Goal: Find specific page/section: Find specific page/section

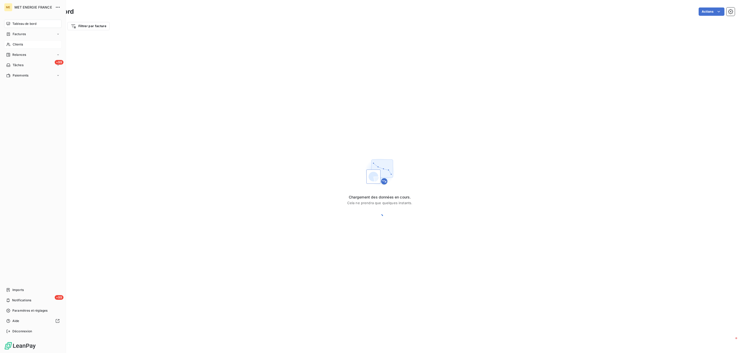
click at [9, 44] on icon at bounding box center [8, 44] width 4 height 4
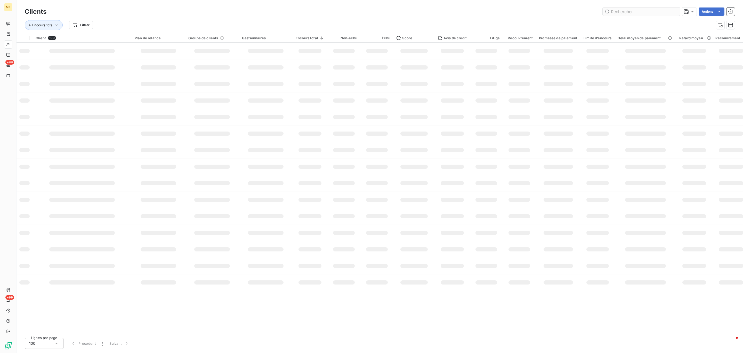
click at [625, 9] on input "text" at bounding box center [641, 11] width 77 height 8
type input "arva"
click at [613, 12] on input "arva" at bounding box center [641, 11] width 77 height 8
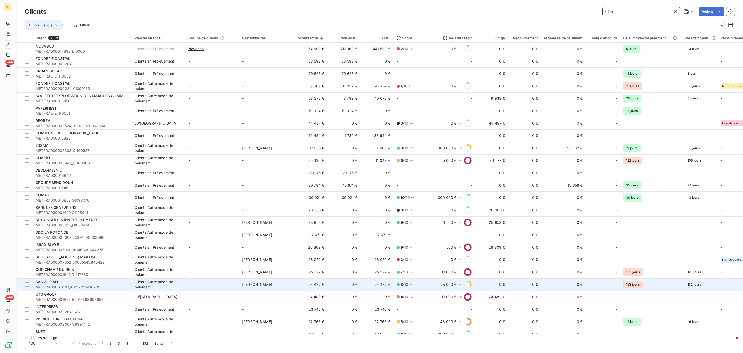
type input "a"
click at [212, 282] on td "-" at bounding box center [212, 284] width 54 height 12
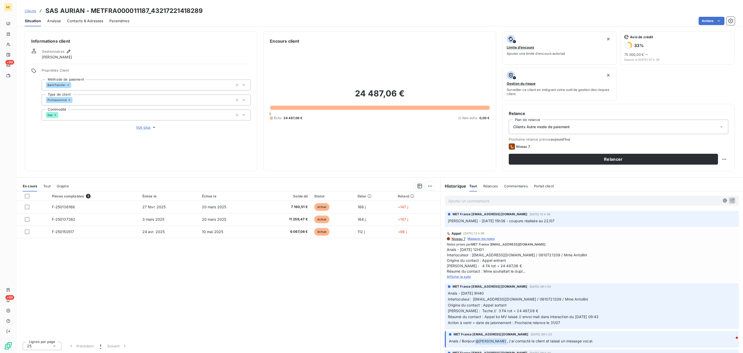
click at [142, 128] on span "Voir plus" at bounding box center [146, 127] width 21 height 5
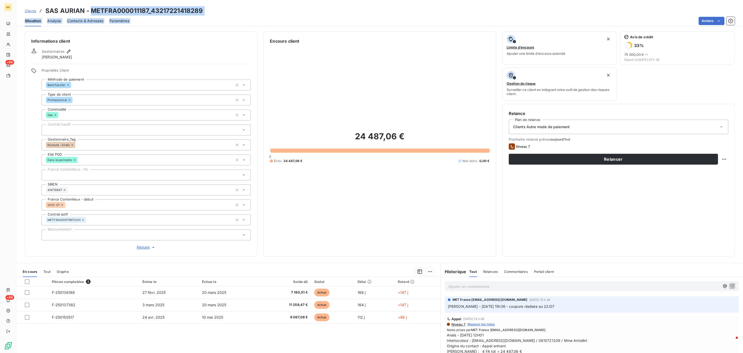
drag, startPoint x: 125, startPoint y: 10, endPoint x: 298, endPoint y: 20, distance: 172.9
click at [293, 21] on div "Clients SAS AURIAN - METFRA000011187_43217221418289 Situation Analyse Contacts …" at bounding box center [380, 13] width 727 height 26
click at [160, 17] on div "Actions" at bounding box center [434, 21] width 599 height 8
drag, startPoint x: 86, startPoint y: 8, endPoint x: 203, endPoint y: 12, distance: 116.7
click at [203, 12] on div "Clients SAS AURIAN - METFRA000011187_43217221418289" at bounding box center [380, 10] width 727 height 9
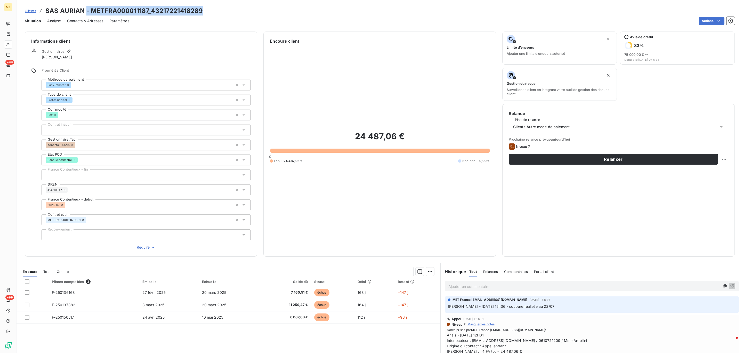
click at [203, 12] on div "Clients SAS AURIAN - METFRA000011187_43217221418289" at bounding box center [380, 10] width 727 height 9
drag, startPoint x: 91, startPoint y: 10, endPoint x: 280, endPoint y: 14, distance: 188.9
click at [280, 14] on div "Clients SAS AURIAN - METFRA000011187_43217221418289" at bounding box center [380, 10] width 727 height 9
copy h3 "METFRA000011187_43217221418289"
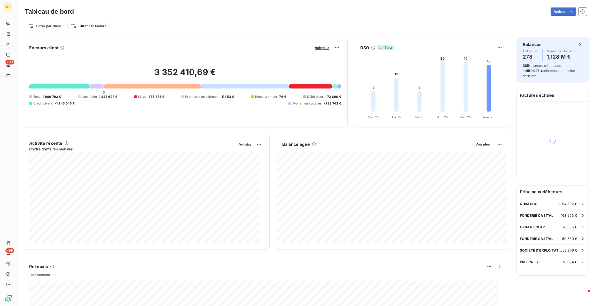
click at [313, 45] on button "Voir plus" at bounding box center [322, 47] width 18 height 5
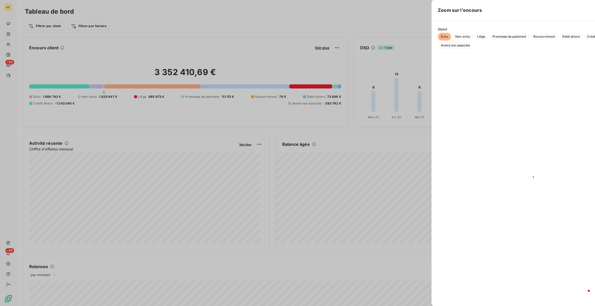
click at [312, 45] on div at bounding box center [297, 153] width 595 height 306
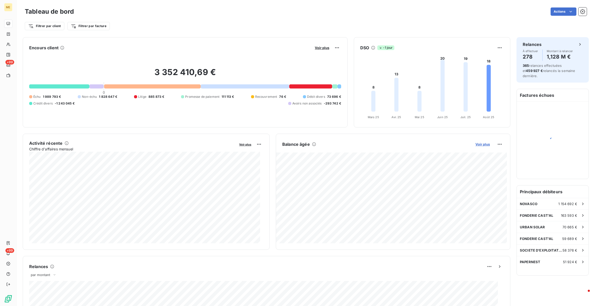
click at [482, 144] on span "Voir plus" at bounding box center [482, 144] width 14 height 4
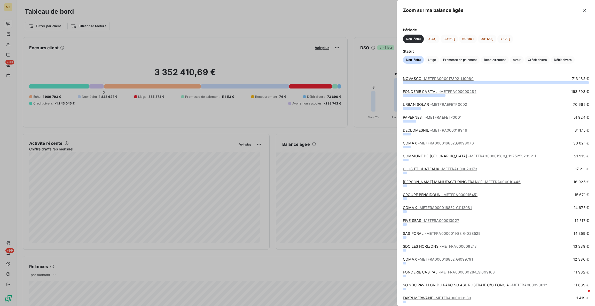
click at [497, 35] on div "Non-échu < 30 j 30-60 j 60-90 j 90-120 j > 120 j" at bounding box center [496, 39] width 186 height 9
click at [499, 37] on button "> 120 j" at bounding box center [505, 39] width 16 height 9
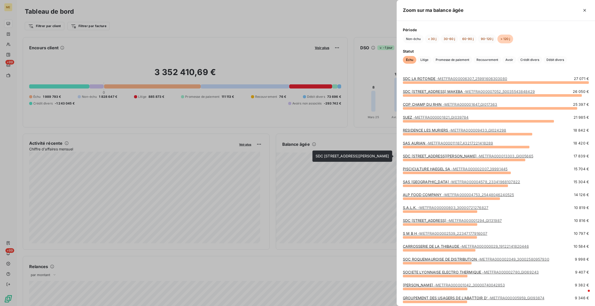
click at [470, 155] on link "SDC [STREET_ADDRESS][PERSON_NAME] - METFRA000013303_GI005665" at bounding box center [468, 156] width 130 height 4
